Goal: Task Accomplishment & Management: Manage account settings

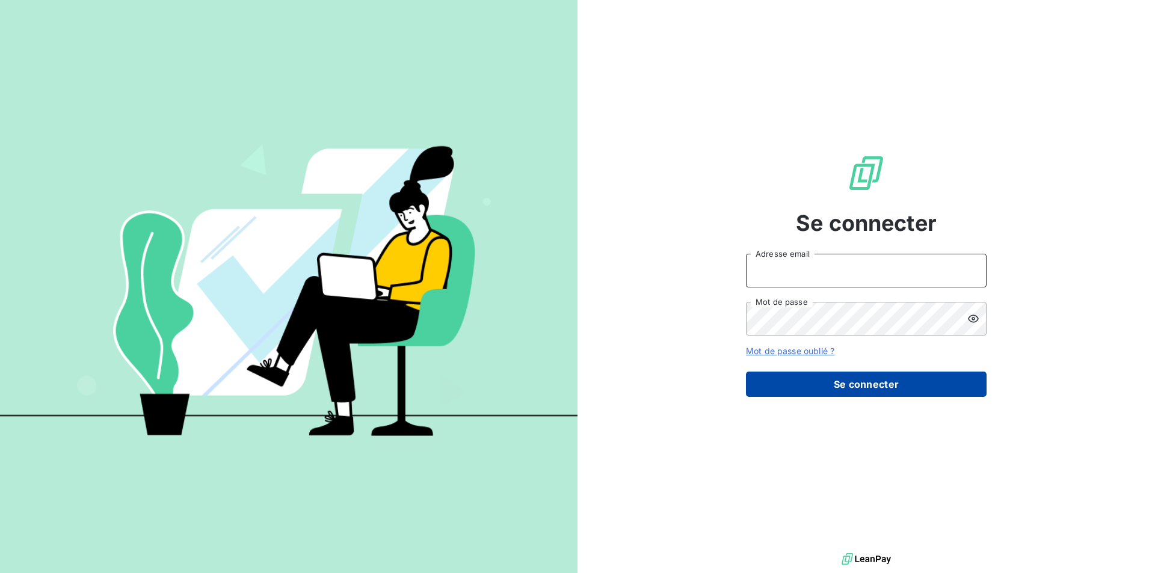
type input "[EMAIL_ADDRESS][DOMAIN_NAME]"
click at [843, 377] on button "Se connecter" at bounding box center [866, 384] width 241 height 25
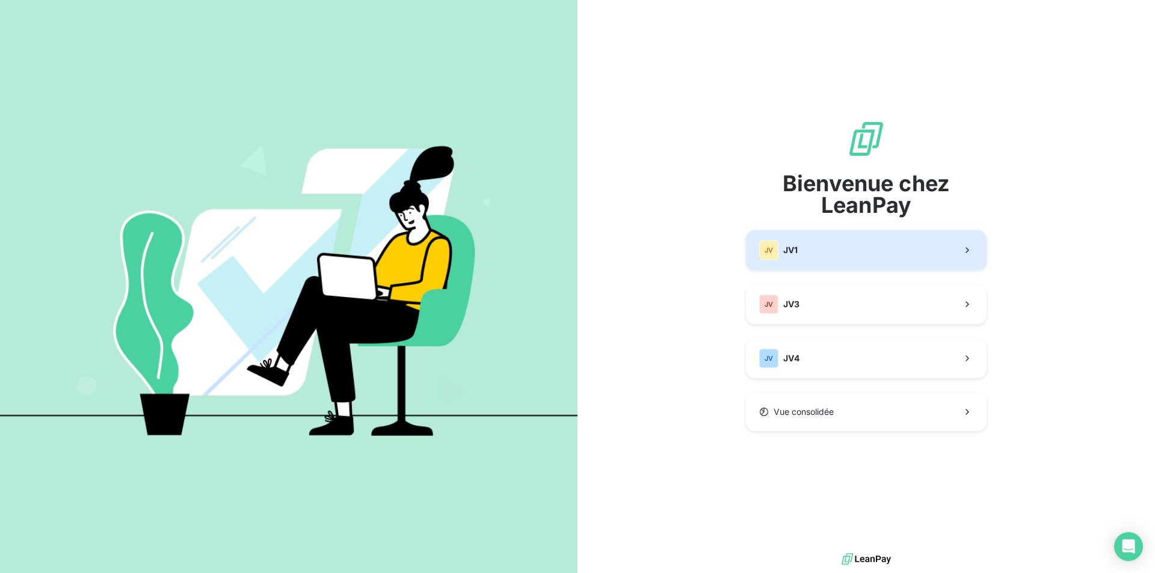
click at [816, 256] on button "JV JV1" at bounding box center [866, 250] width 241 height 40
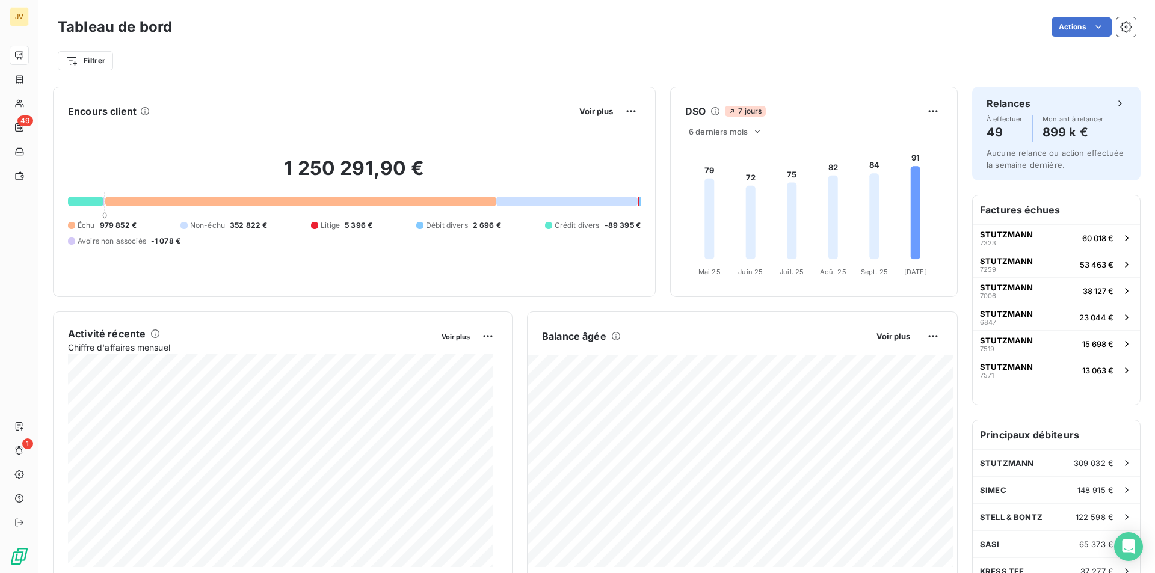
click at [684, 60] on div "Filtrer" at bounding box center [597, 60] width 1078 height 23
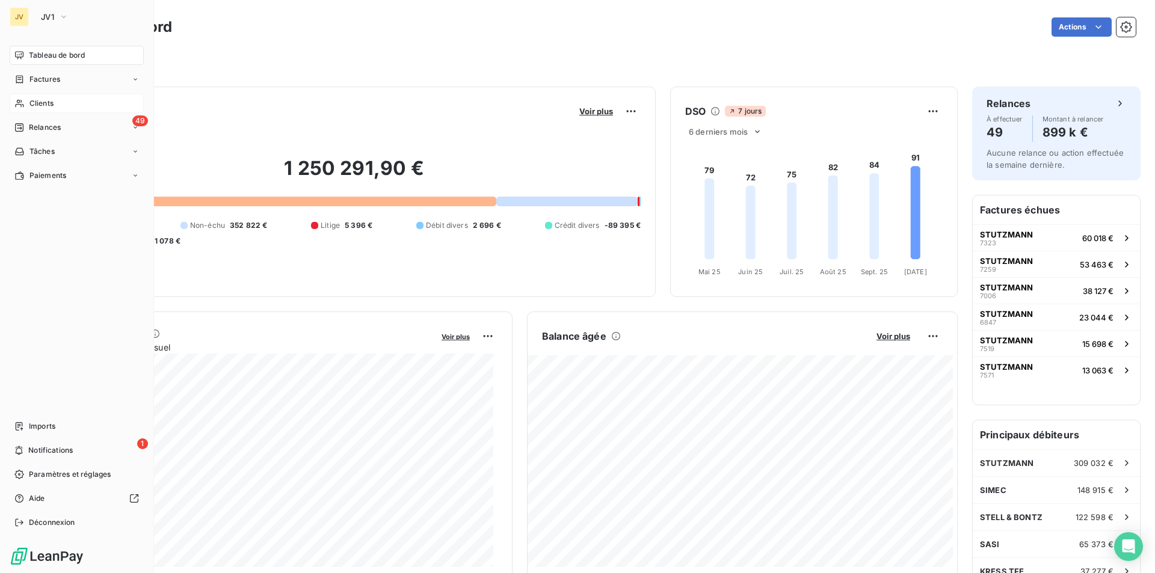
click at [43, 99] on span "Clients" at bounding box center [41, 103] width 24 height 11
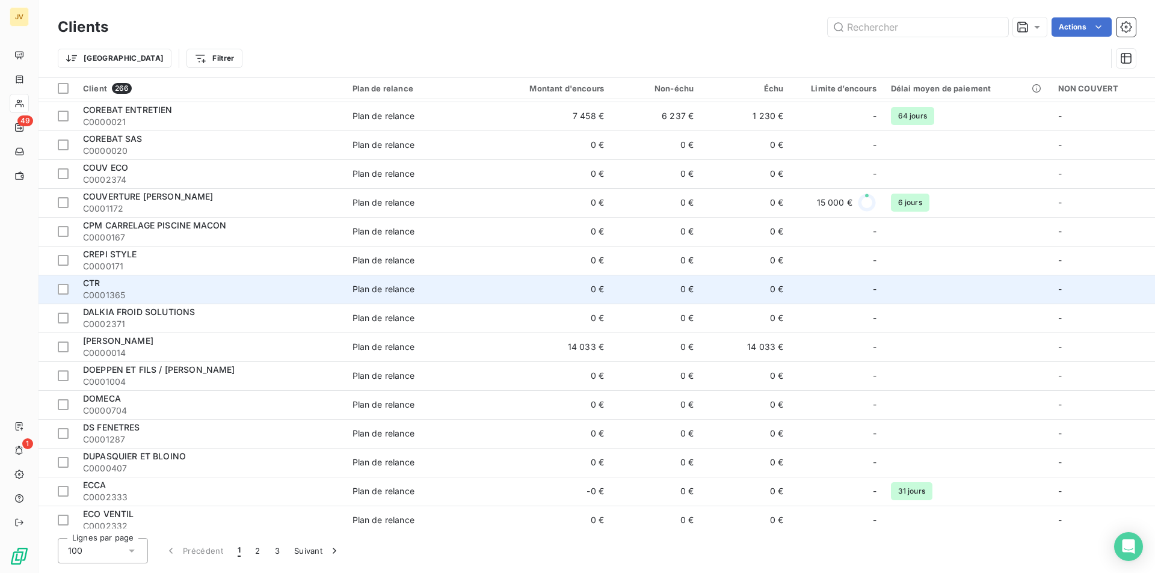
scroll to position [2459, 0]
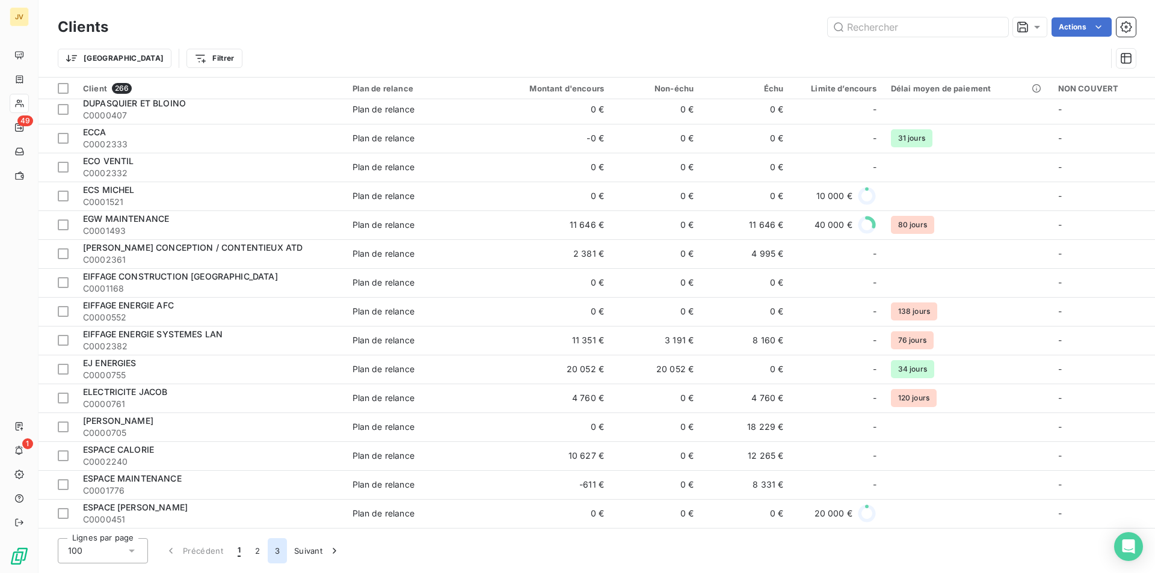
click at [276, 556] on button "3" at bounding box center [277, 551] width 19 height 25
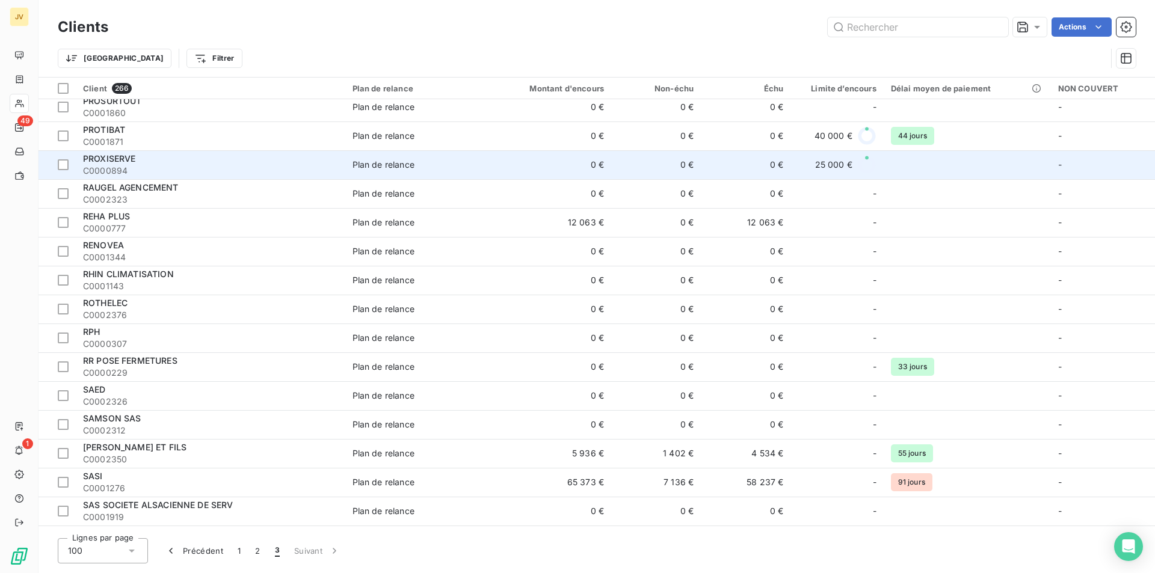
scroll to position [33, 0]
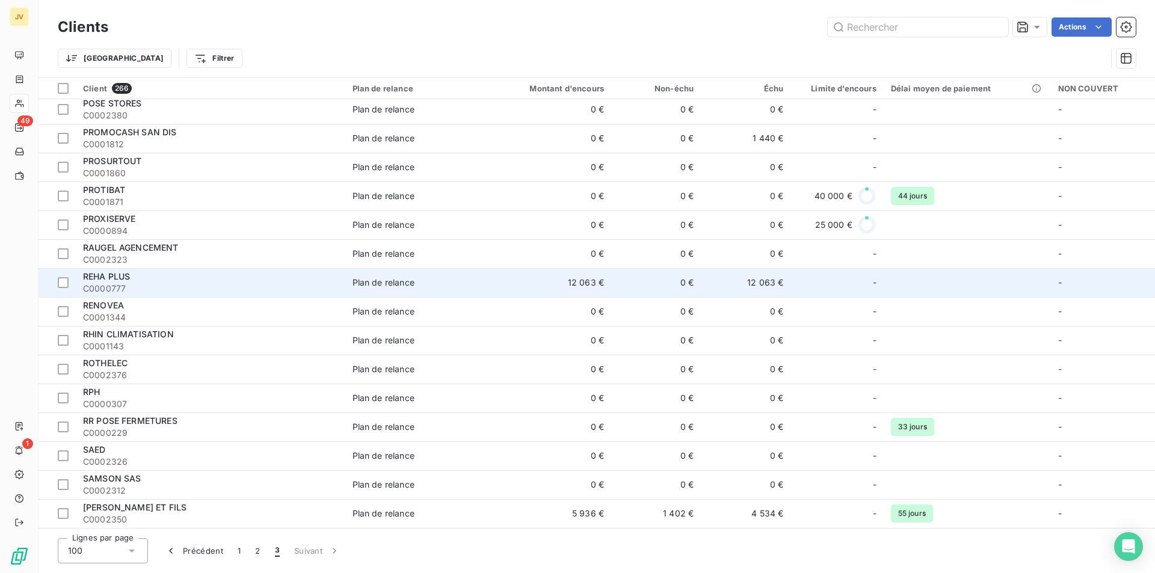
click at [185, 280] on div "REHA PLUS" at bounding box center [210, 277] width 255 height 12
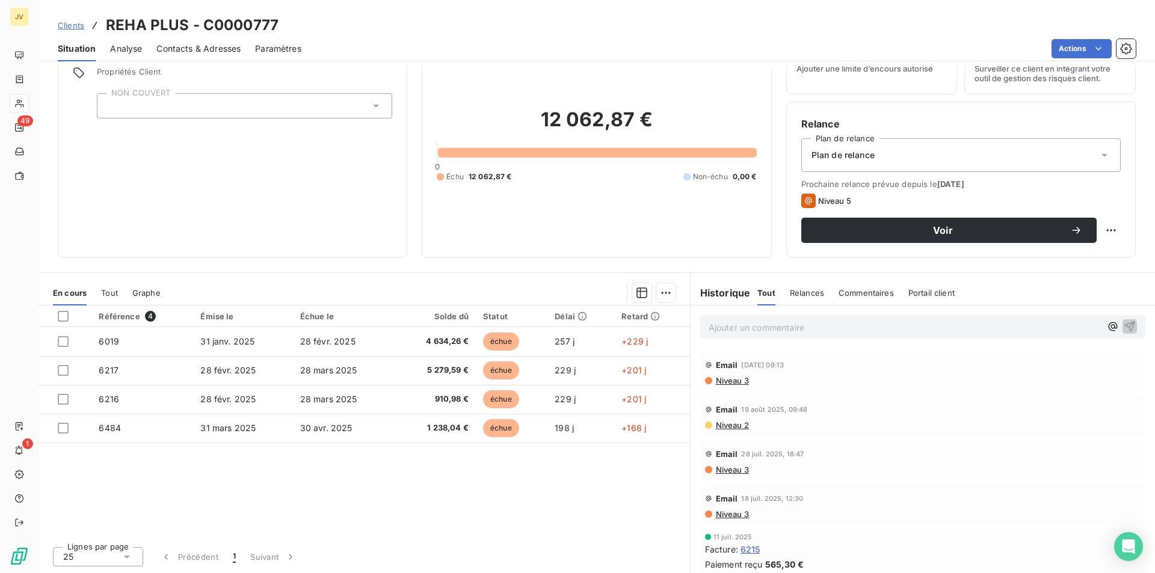
click at [803, 291] on span "Relances" at bounding box center [807, 293] width 34 height 10
click at [758, 297] on span "Tout" at bounding box center [766, 293] width 17 height 10
